Goal: Navigation & Orientation: Find specific page/section

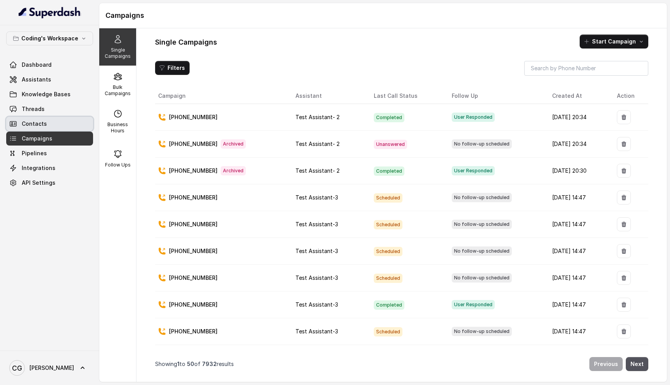
click at [48, 125] on link "Contacts" at bounding box center [49, 124] width 87 height 14
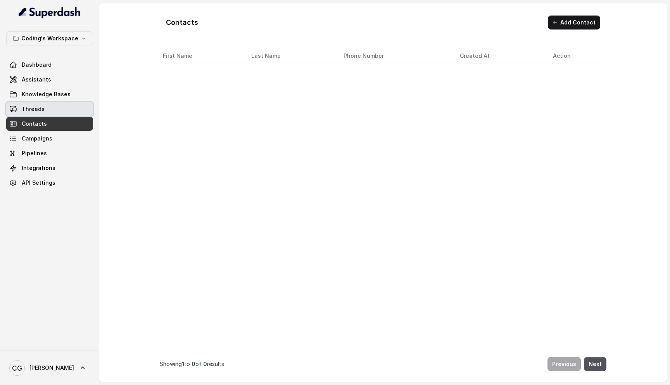
click at [53, 108] on link "Threads" at bounding box center [49, 109] width 87 height 14
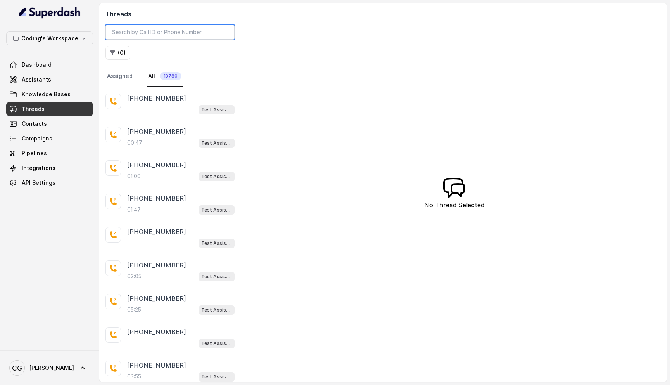
click at [156, 36] on input "search" at bounding box center [169, 32] width 129 height 15
paste input "7349560968"
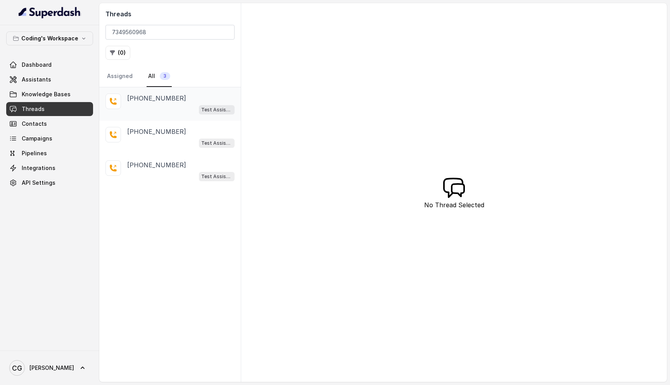
click at [162, 107] on div "Test Assistant- 2" at bounding box center [180, 109] width 107 height 10
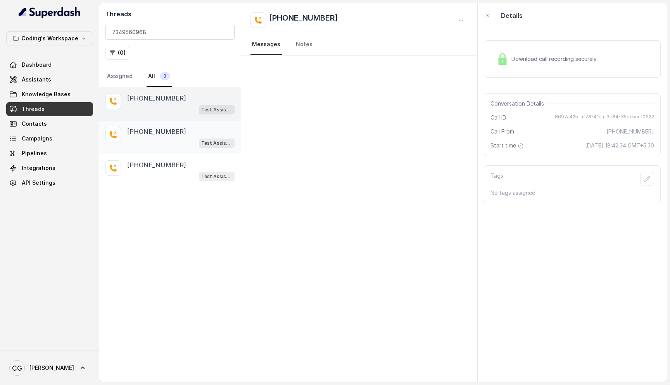
click at [172, 144] on div "Test Assistant- 2" at bounding box center [180, 143] width 107 height 10
click at [185, 166] on div "+917349560968" at bounding box center [180, 164] width 107 height 9
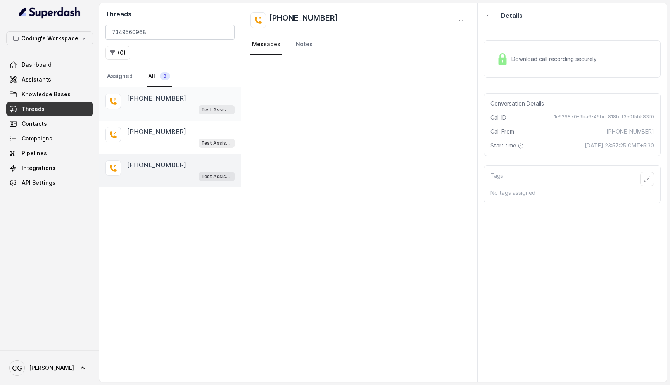
click at [164, 109] on div "Test Assistant- 2" at bounding box center [180, 109] width 107 height 10
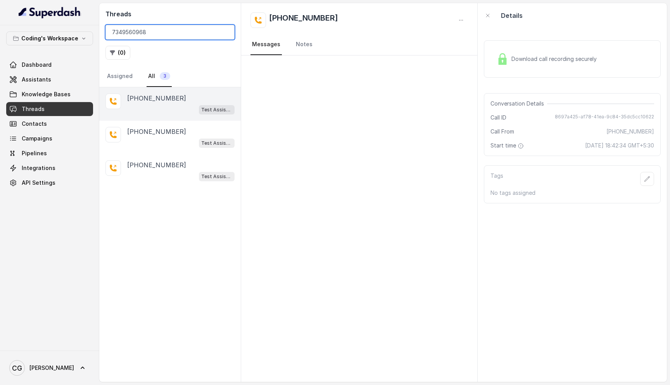
drag, startPoint x: 160, startPoint y: 33, endPoint x: 106, endPoint y: 33, distance: 53.9
click at [106, 33] on input "7349560968" at bounding box center [169, 32] width 129 height 15
paste input "8269331143"
type input "8269331143"
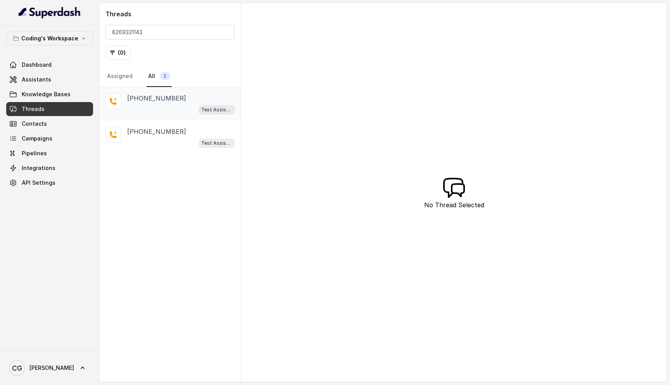
click at [164, 105] on div "Test Assistant- 2" at bounding box center [180, 109] width 107 height 10
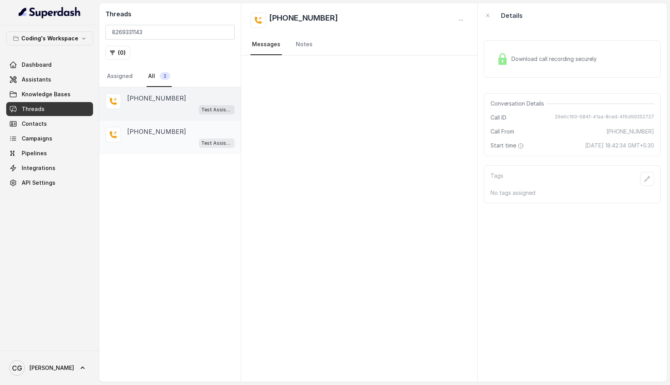
click at [164, 133] on p "+918269331143" at bounding box center [156, 131] width 59 height 9
